Goal: Information Seeking & Learning: Understand process/instructions

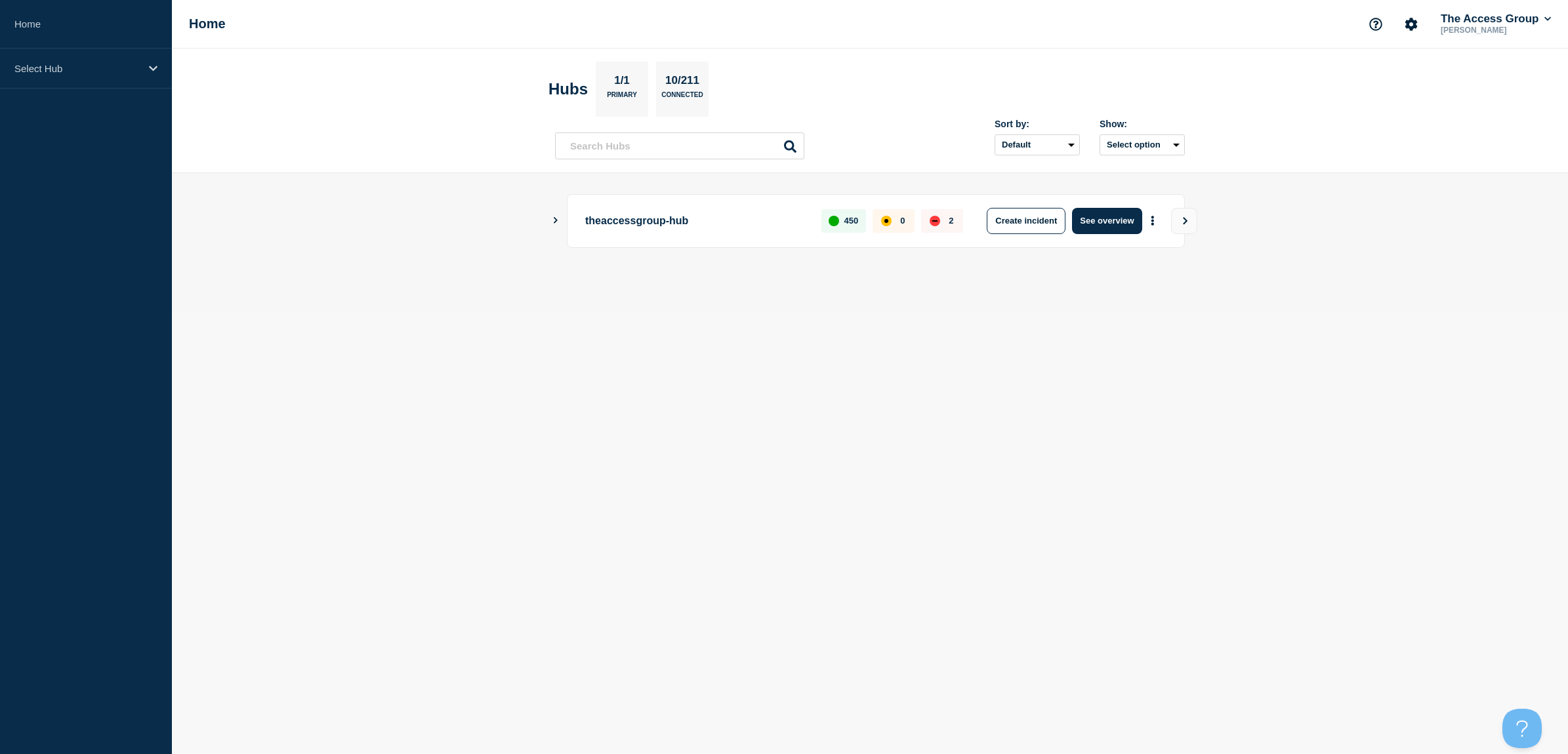
click at [556, 218] on icon "Show Connected Hubs" at bounding box center [555, 220] width 4 height 7
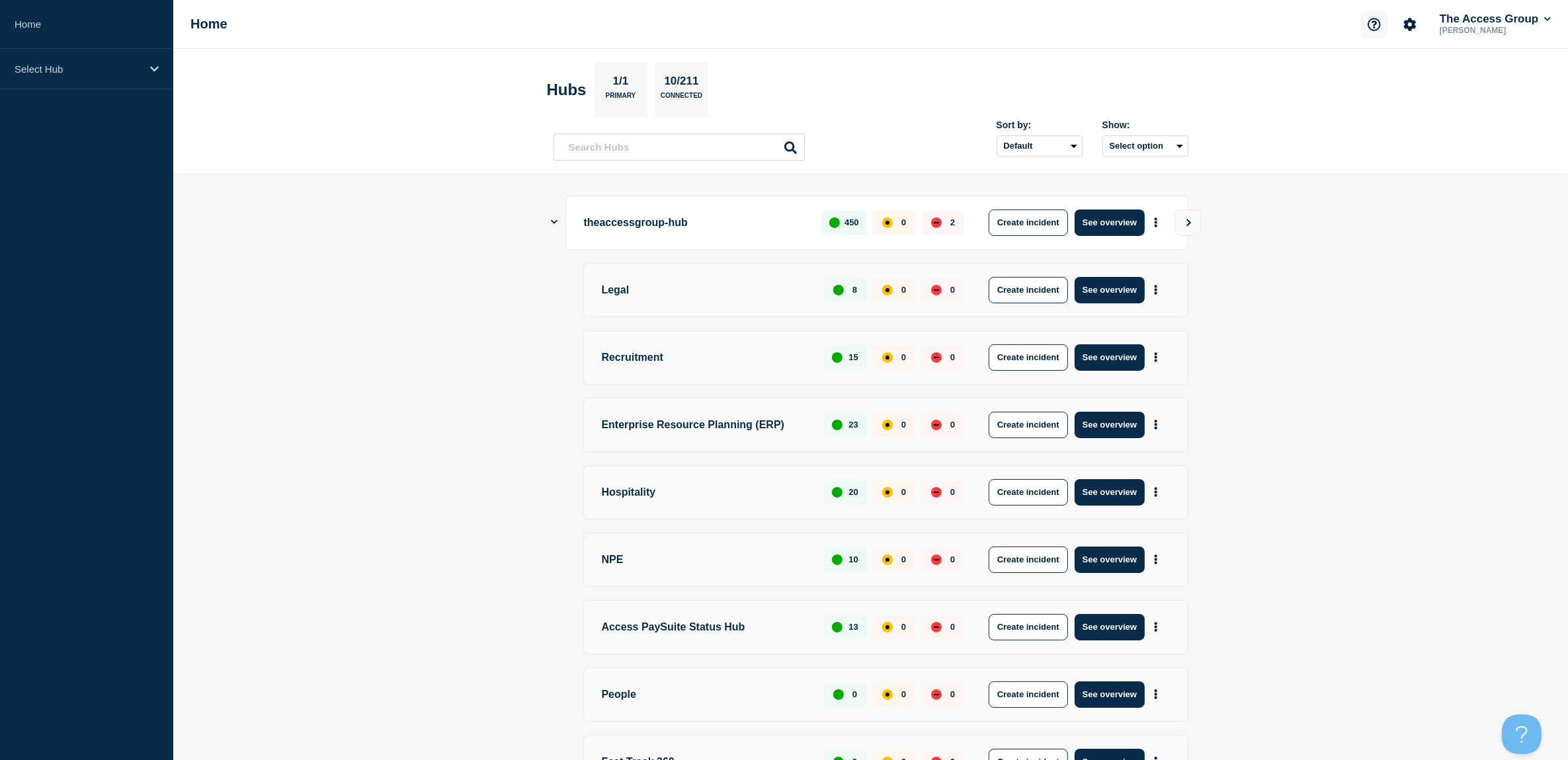
click at [1370, 20] on icon "Support" at bounding box center [1374, 24] width 13 height 13
click at [1370, 74] on link "Help Guides" at bounding box center [1360, 78] width 55 height 12
click at [1384, 24] on div "The Access Group [PERSON_NAME]" at bounding box center [1457, 25] width 193 height 28
click at [1380, 25] on button "Support" at bounding box center [1374, 25] width 28 height 28
click at [1366, 90] on link "API Documentation" at bounding box center [1375, 94] width 85 height 12
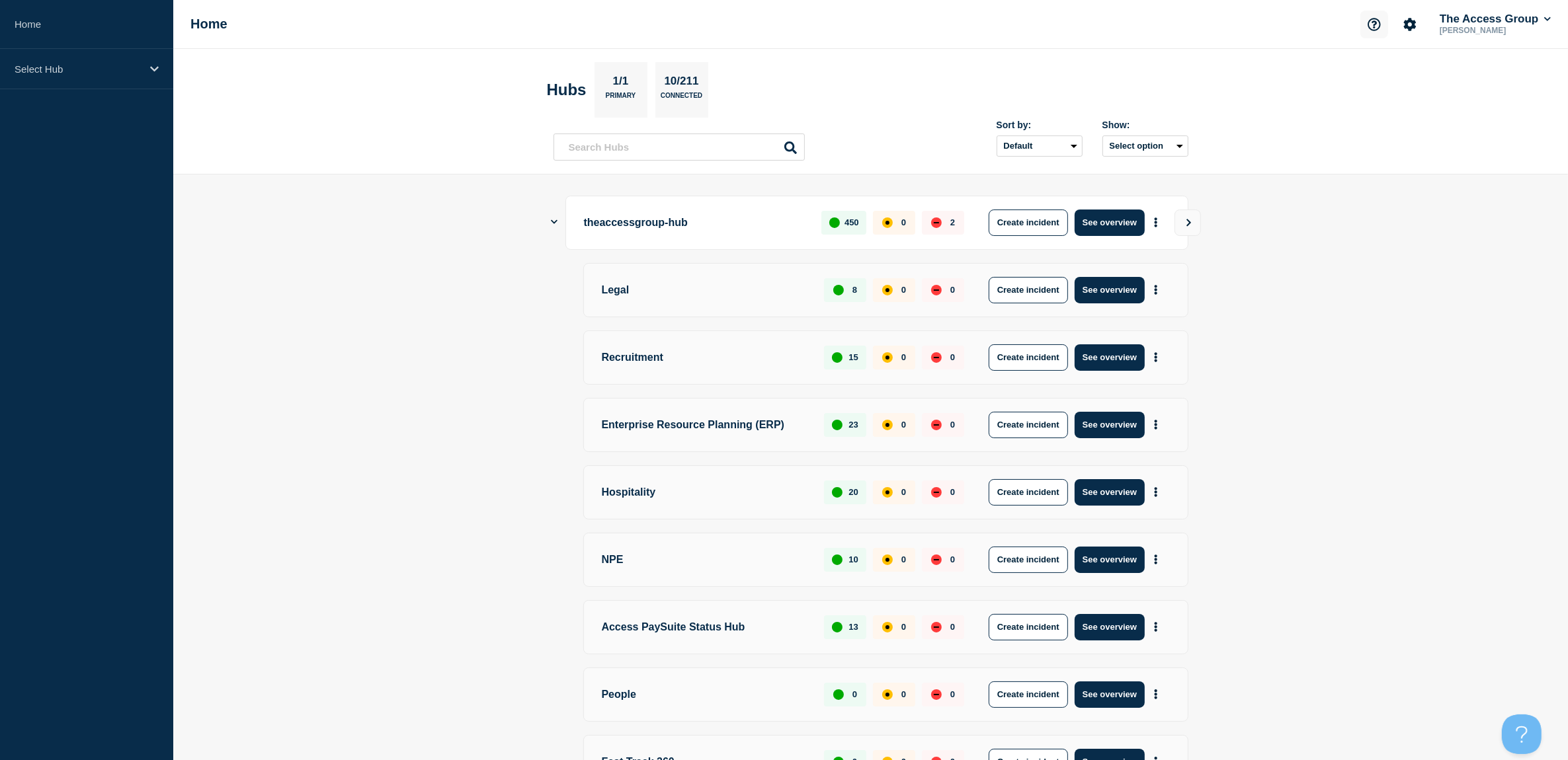
click at [1370, 26] on icon "Support" at bounding box center [1374, 24] width 12 height 12
click at [1352, 76] on link "Help Guides" at bounding box center [1360, 78] width 55 height 12
